Goal: Find specific page/section: Find specific page/section

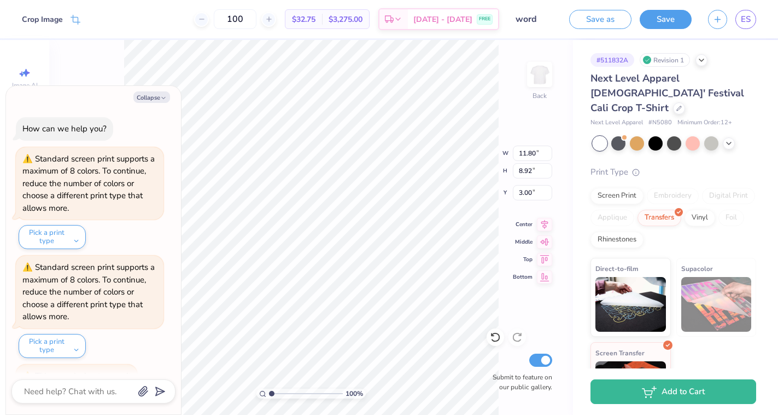
type textarea "x"
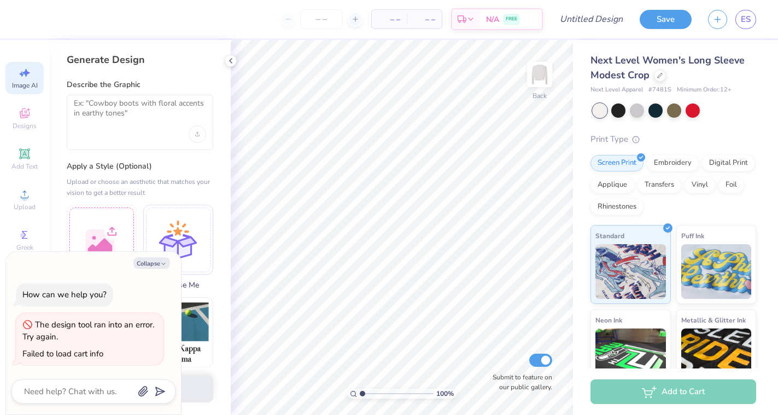
select select "4"
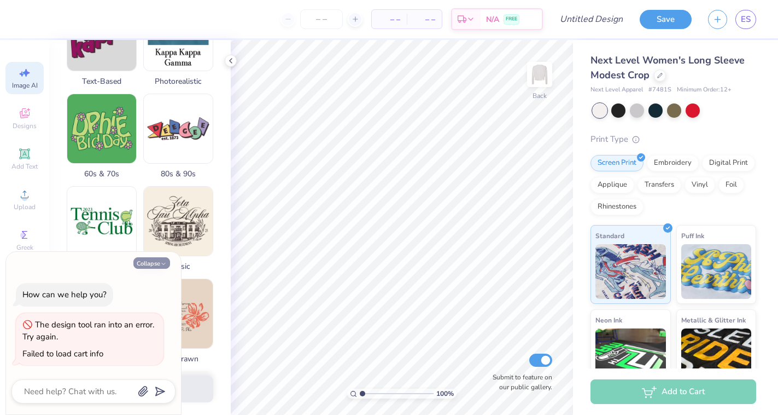
click at [161, 264] on icon "button" at bounding box center [163, 263] width 7 height 7
type textarea "x"
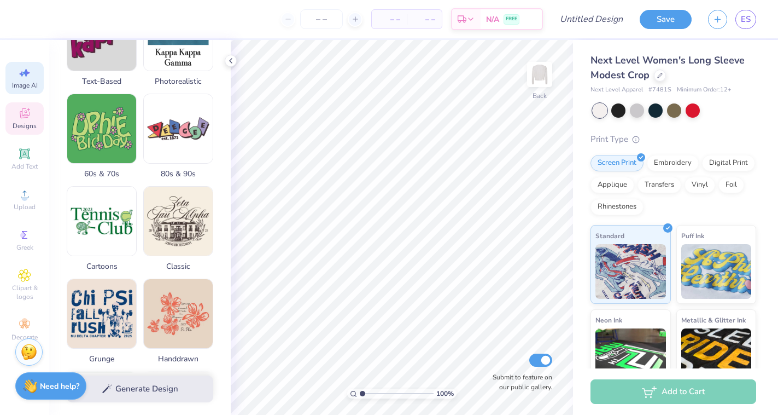
click at [25, 124] on span "Designs" at bounding box center [25, 125] width 24 height 9
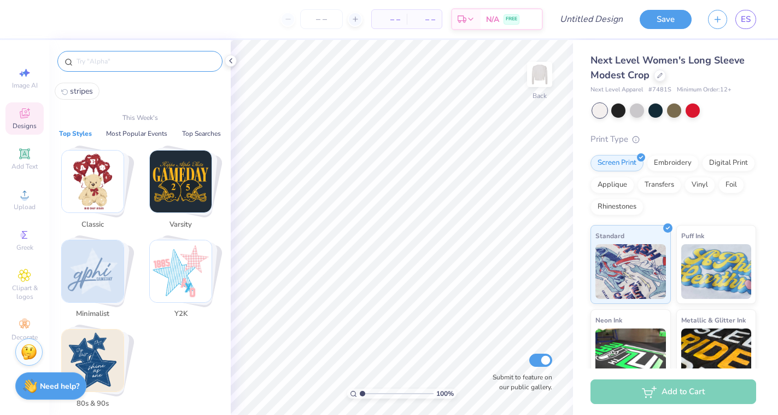
click at [144, 65] on input "text" at bounding box center [145, 61] width 140 height 11
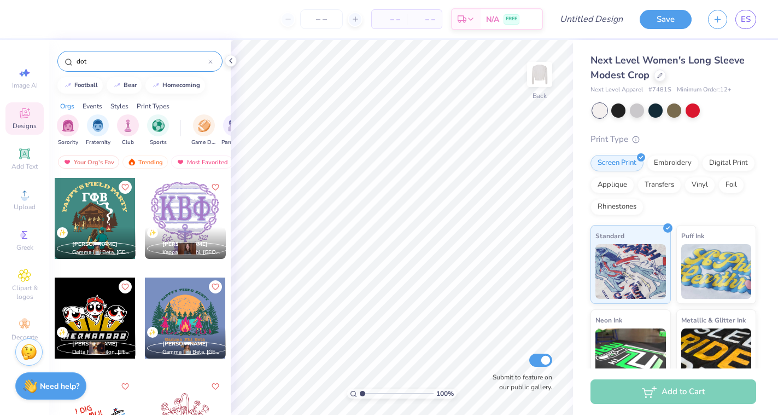
type input "dot"
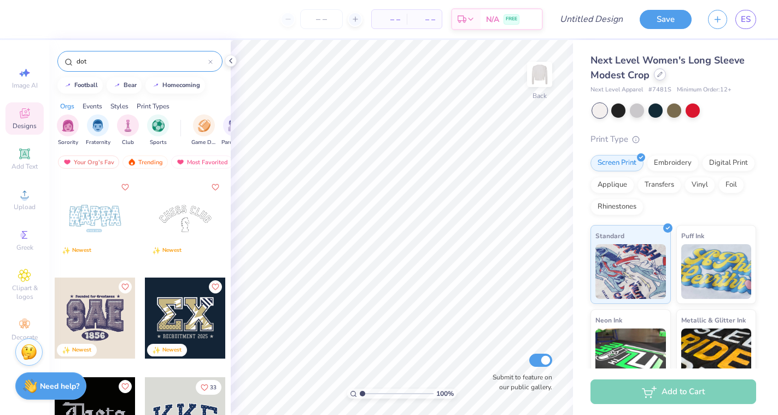
click at [662, 76] on icon at bounding box center [659, 74] width 5 height 5
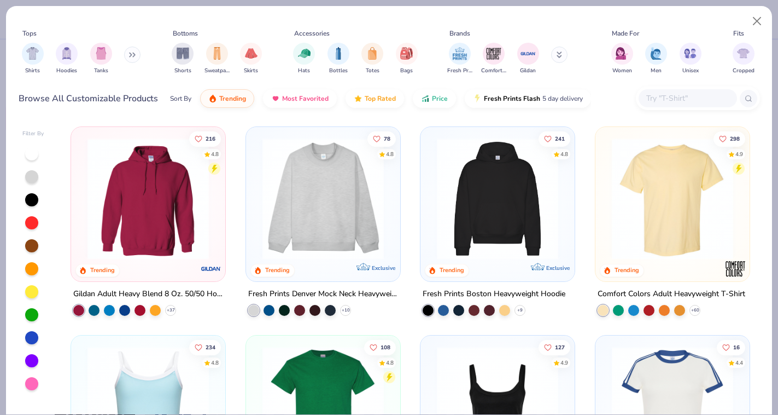
click at [671, 99] on input "text" at bounding box center [687, 98] width 84 height 13
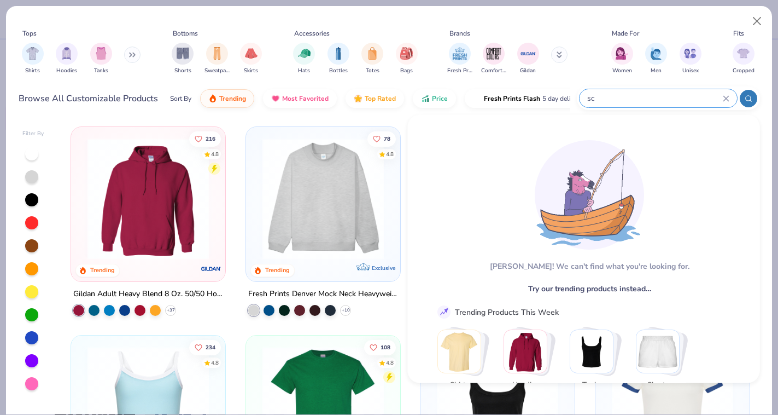
type input "s"
